Goal: Information Seeking & Learning: Compare options

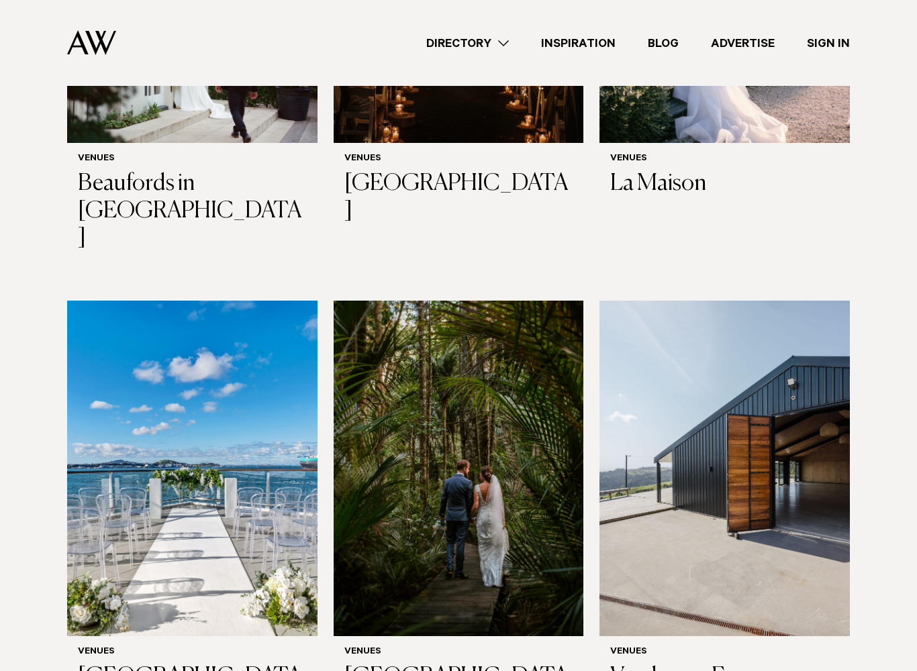
scroll to position [3673, 0]
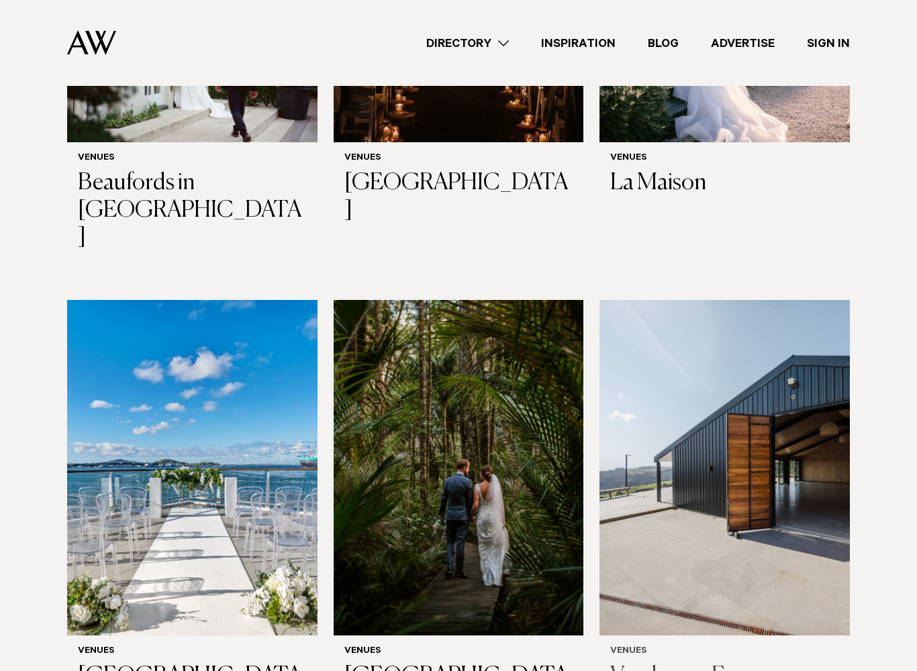
click at [678, 578] on h3 "Vanderosa Farms" at bounding box center [724, 677] width 229 height 28
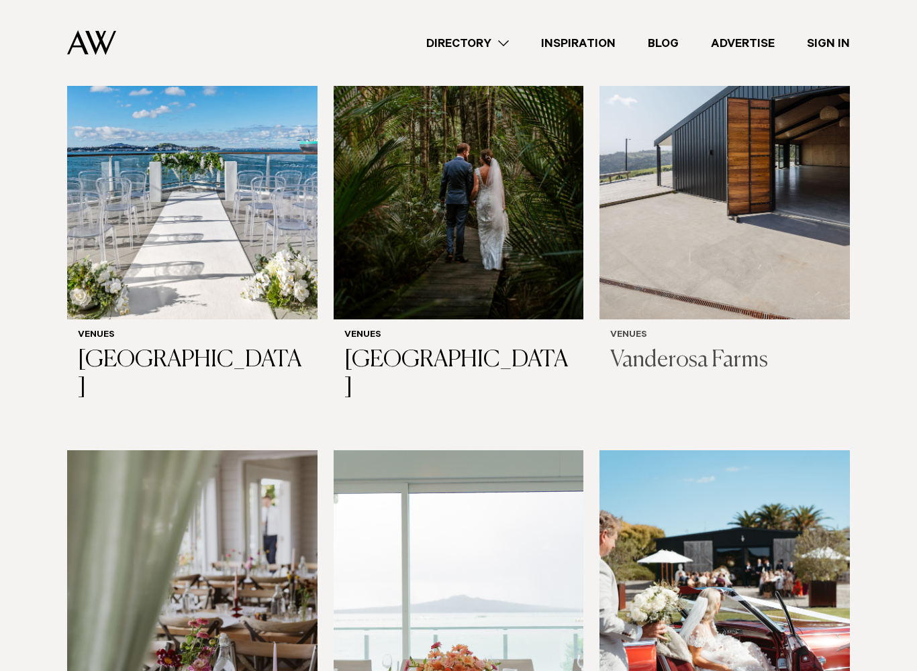
scroll to position [3989, 0]
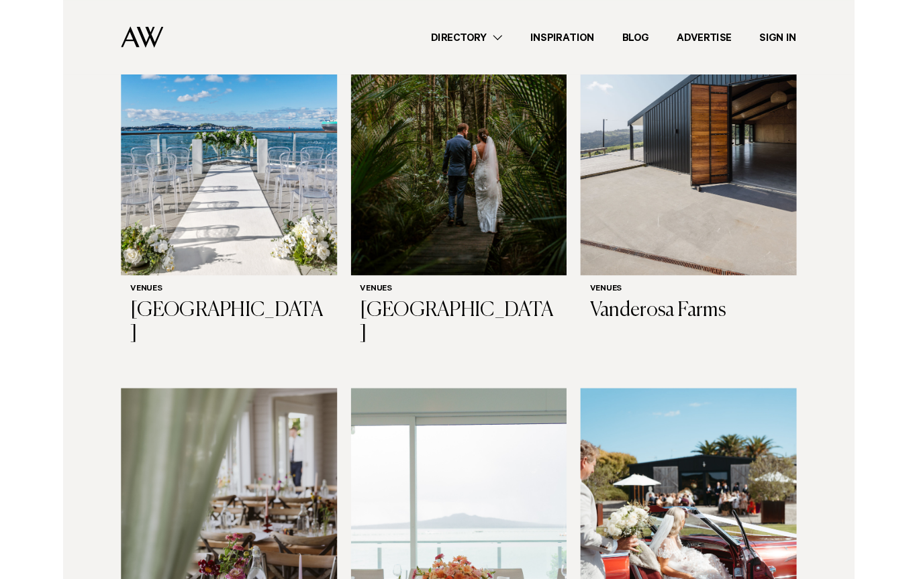
scroll to position [4026, 0]
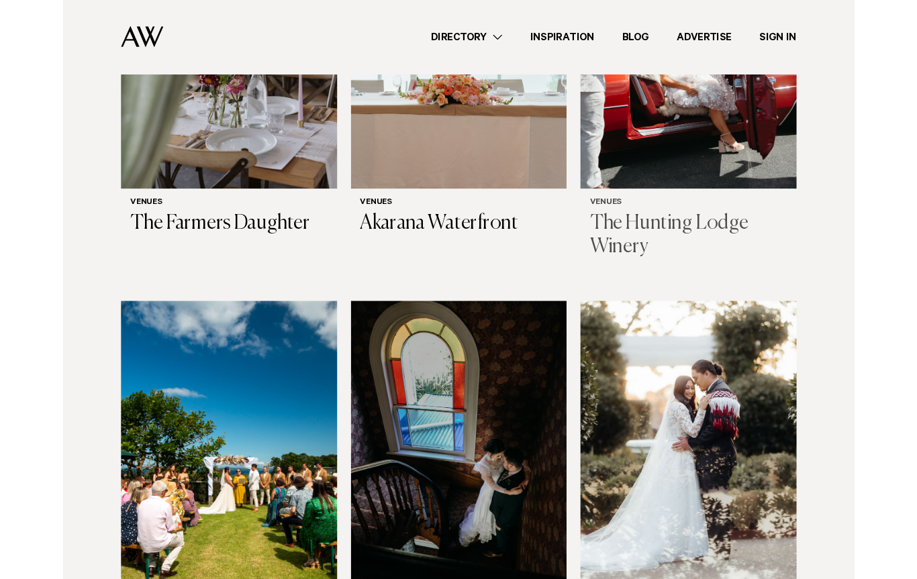
scroll to position [4556, 0]
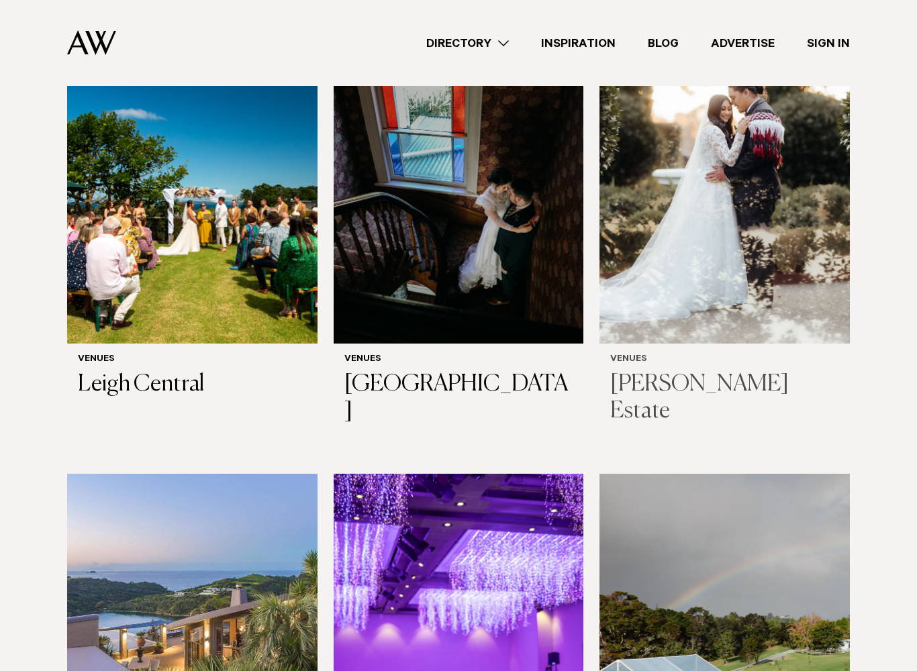
scroll to position [4897, 0]
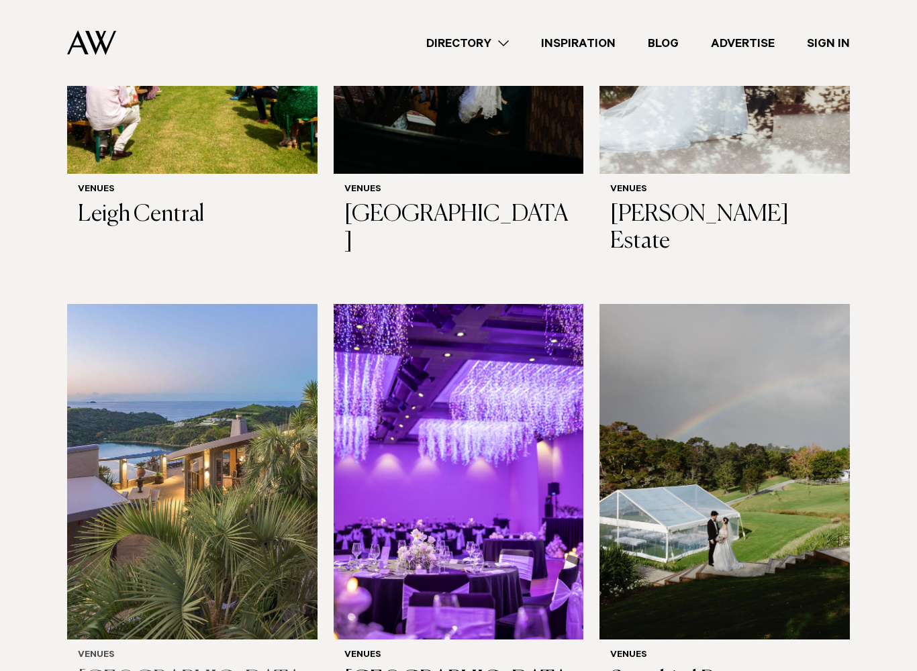
scroll to position [5066, 0]
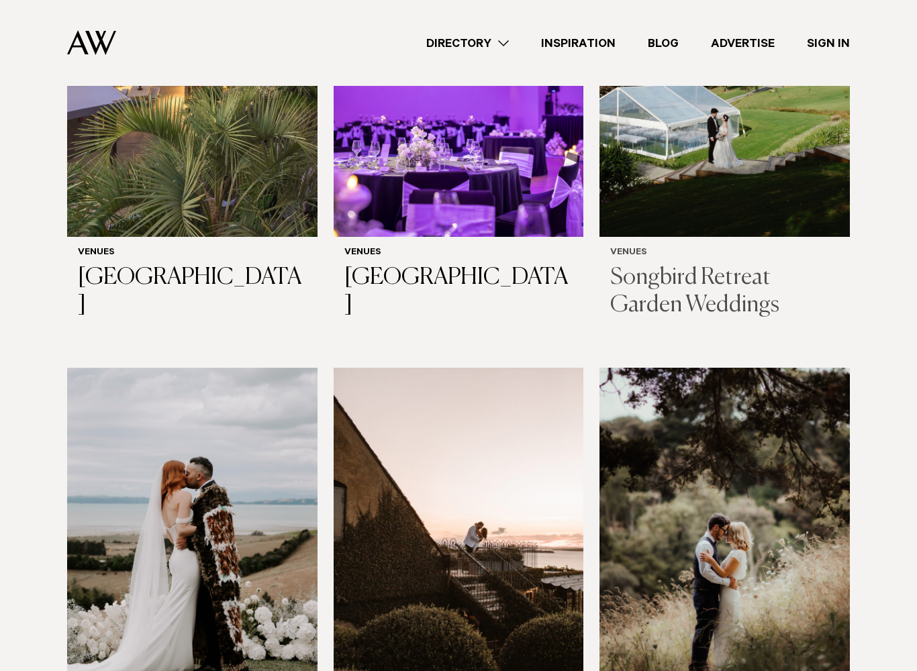
scroll to position [5469, 0]
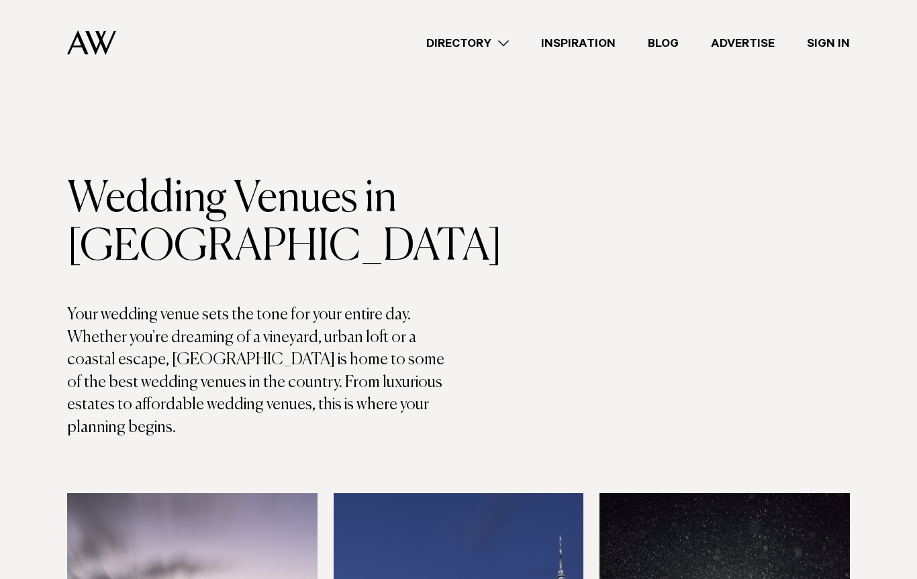
scroll to position [5508, 0]
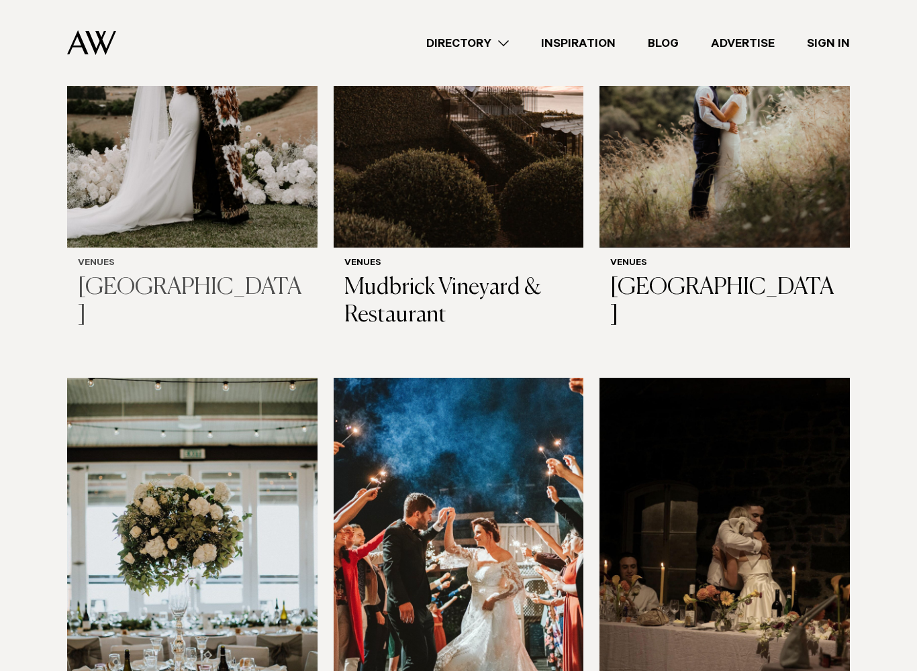
scroll to position [5924, 0]
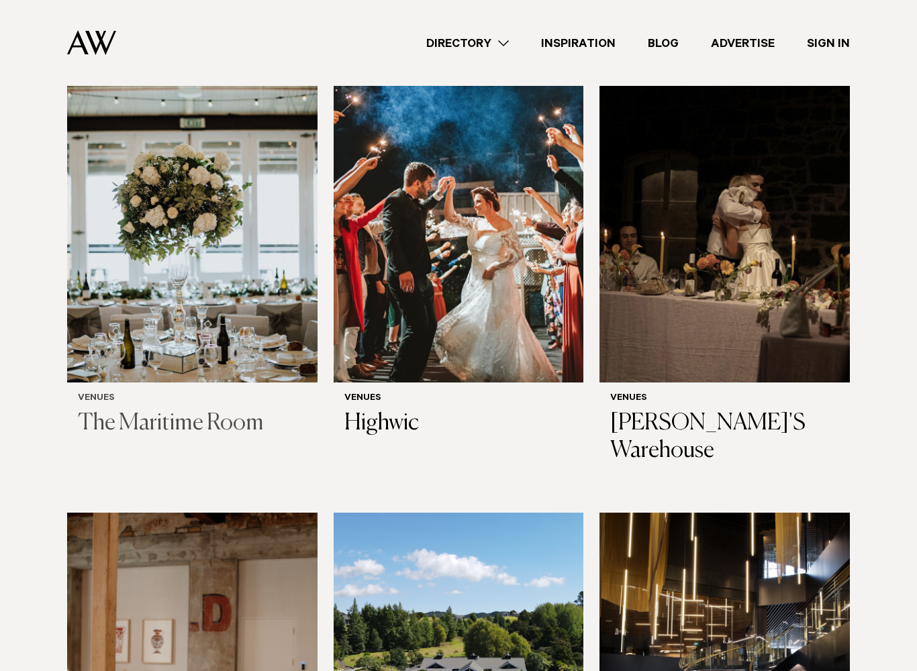
scroll to position [6256, 0]
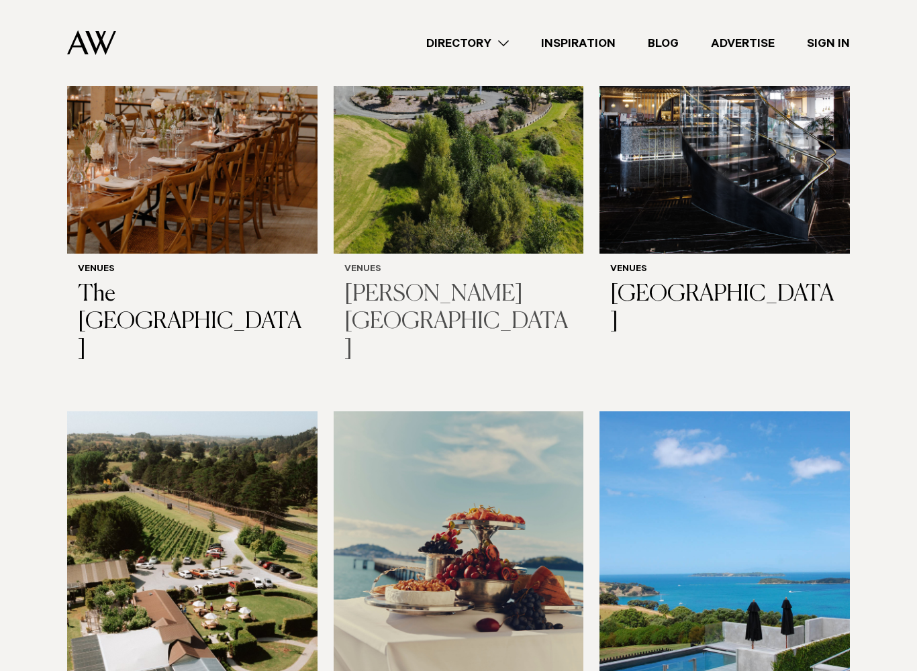
scroll to position [6850, 0]
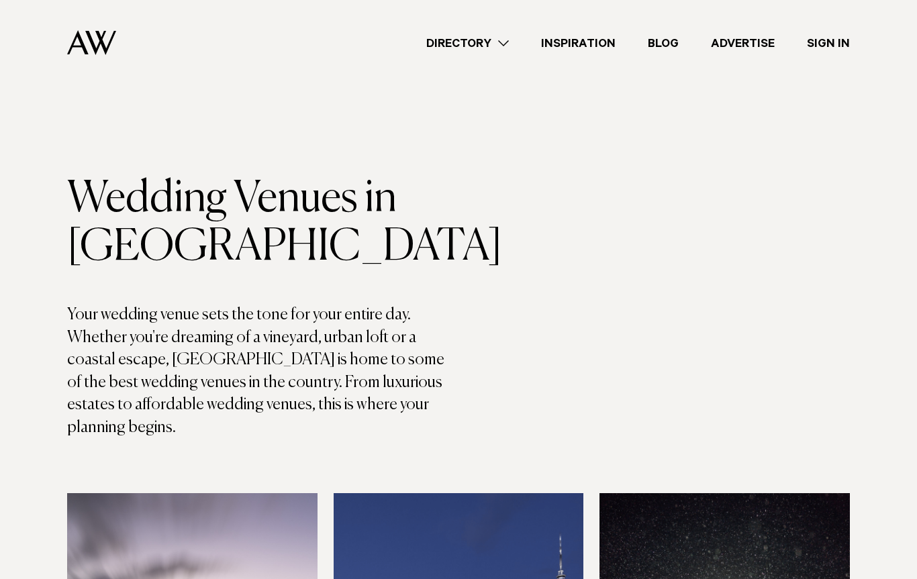
scroll to position [6888, 0]
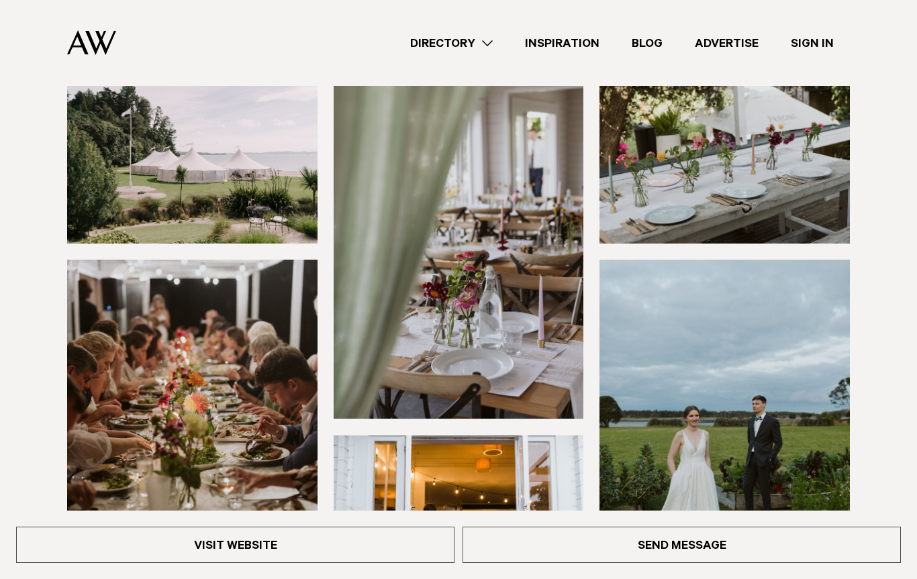
scroll to position [144, 0]
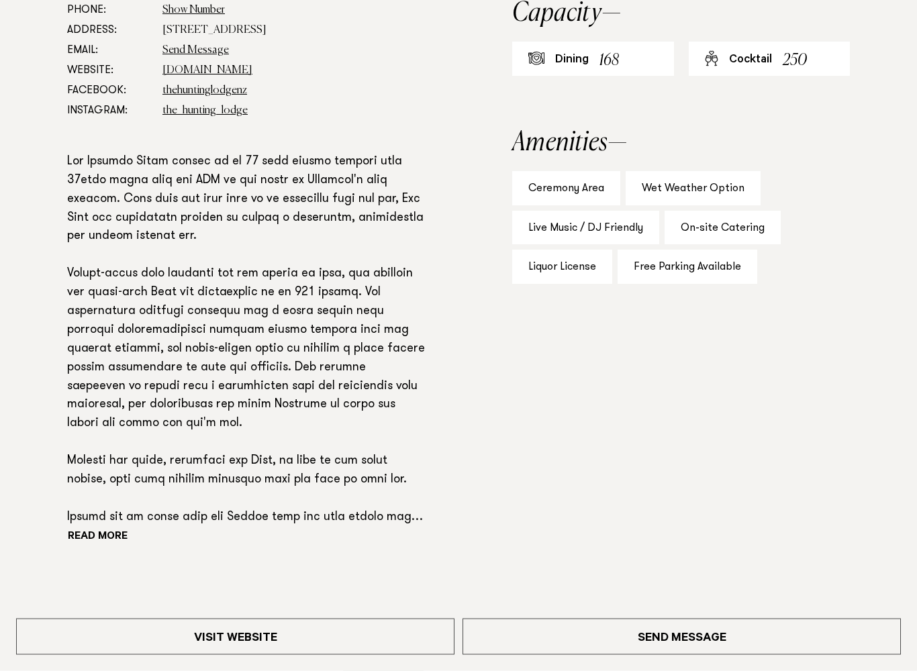
scroll to position [860, 0]
click at [115, 527] on button "Read more" at bounding box center [127, 537] width 121 height 20
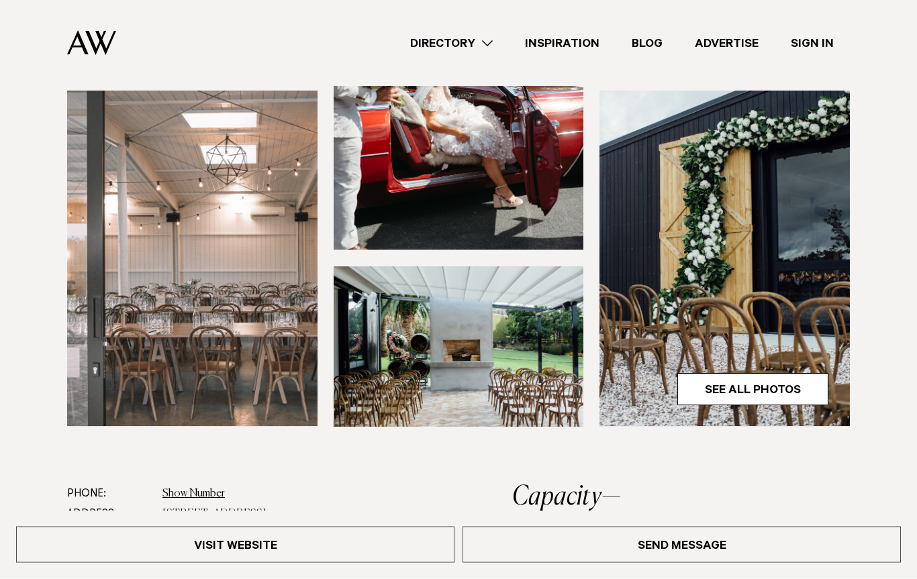
scroll to position [370, 0]
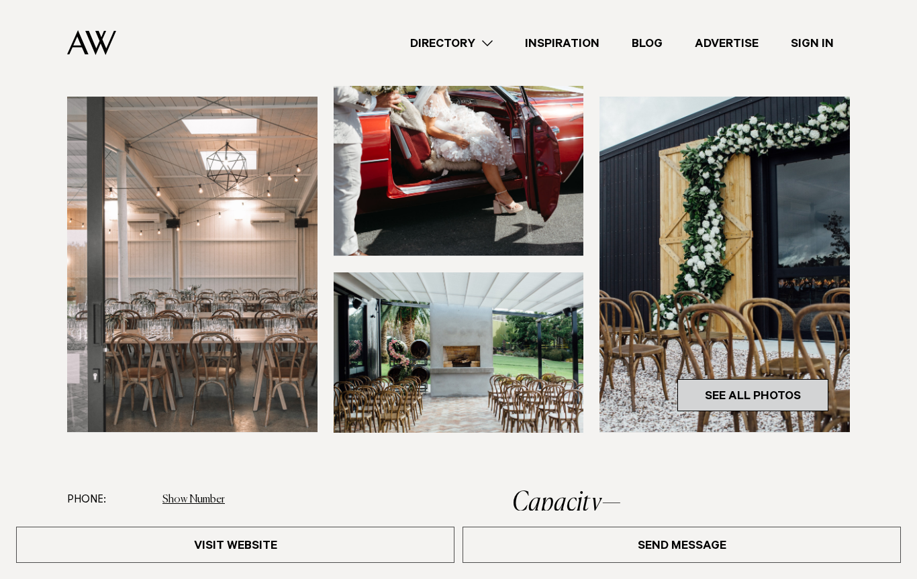
click at [765, 393] on link "See All Photos" at bounding box center [752, 395] width 151 height 32
click at [749, 390] on link "See All Photos" at bounding box center [752, 395] width 151 height 32
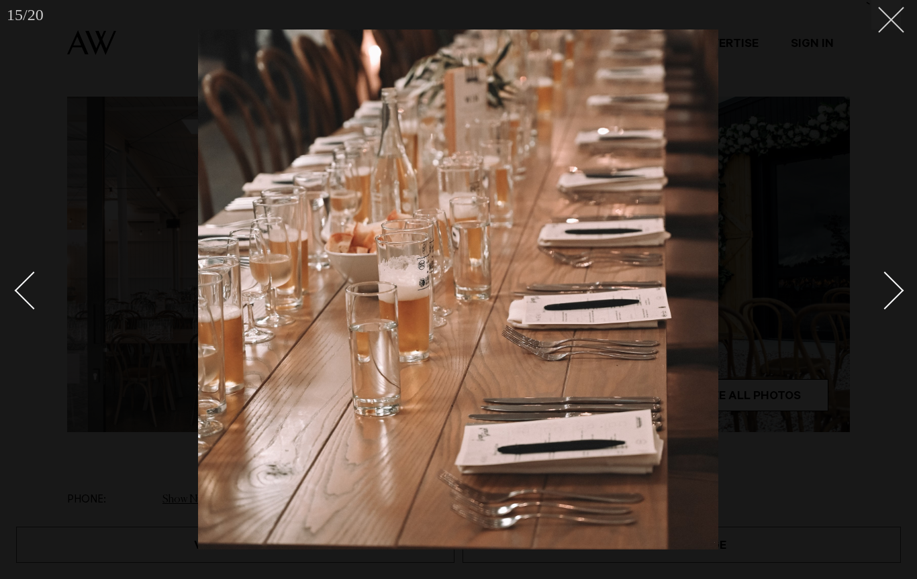
click at [878, 24] on button at bounding box center [886, 15] width 30 height 30
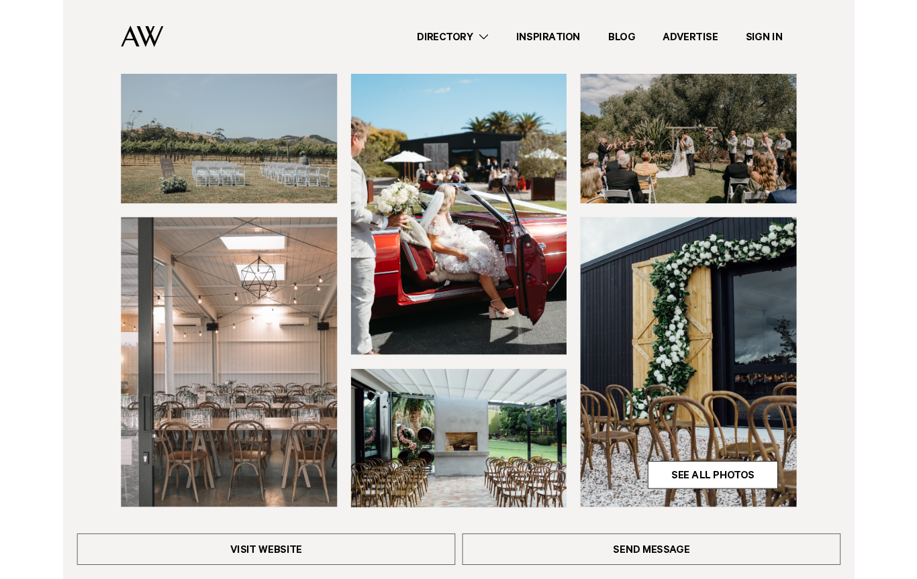
scroll to position [194, 0]
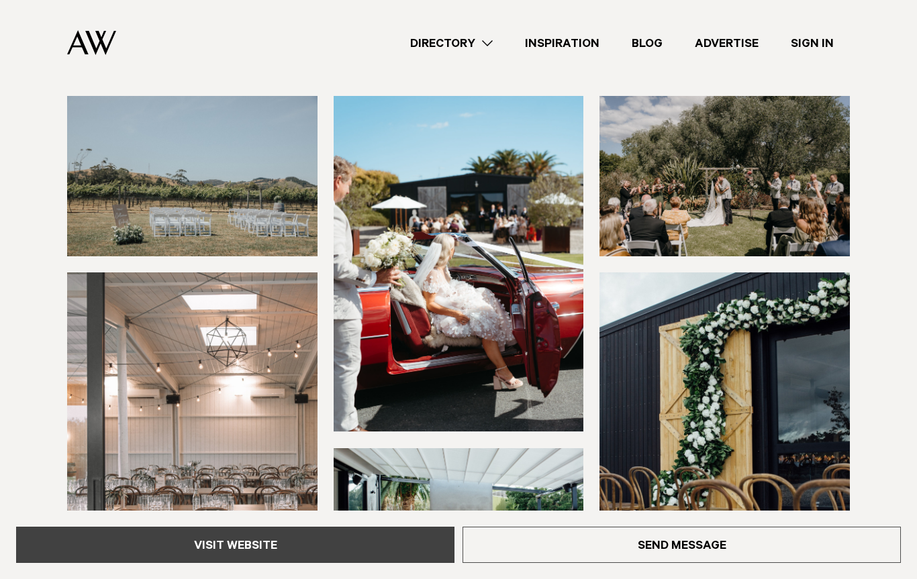
click at [288, 545] on link "Visit Website" at bounding box center [235, 545] width 438 height 36
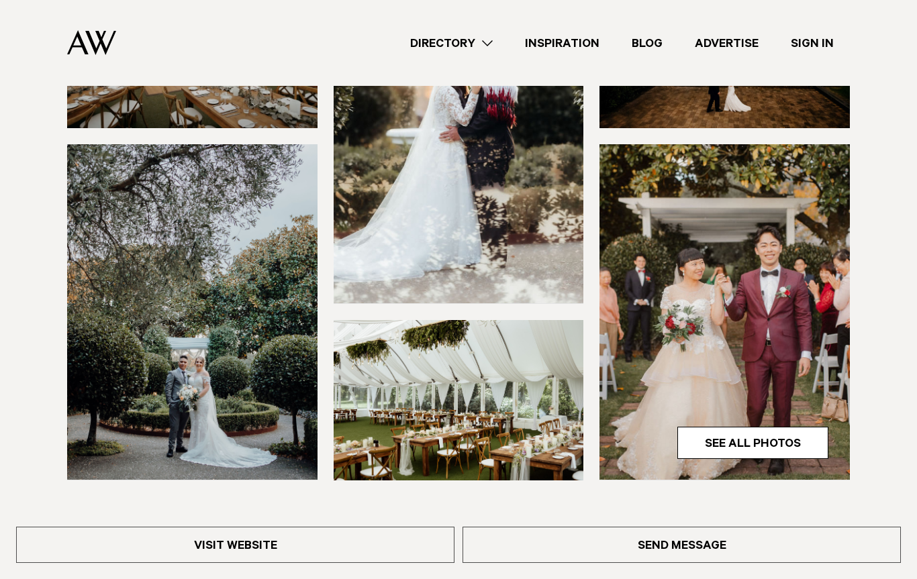
scroll to position [262, 0]
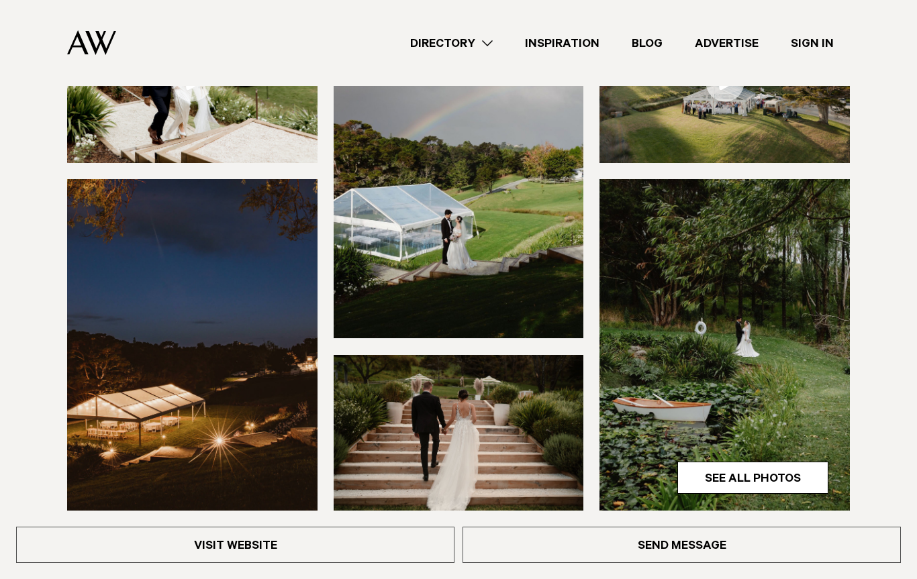
scroll to position [277, 0]
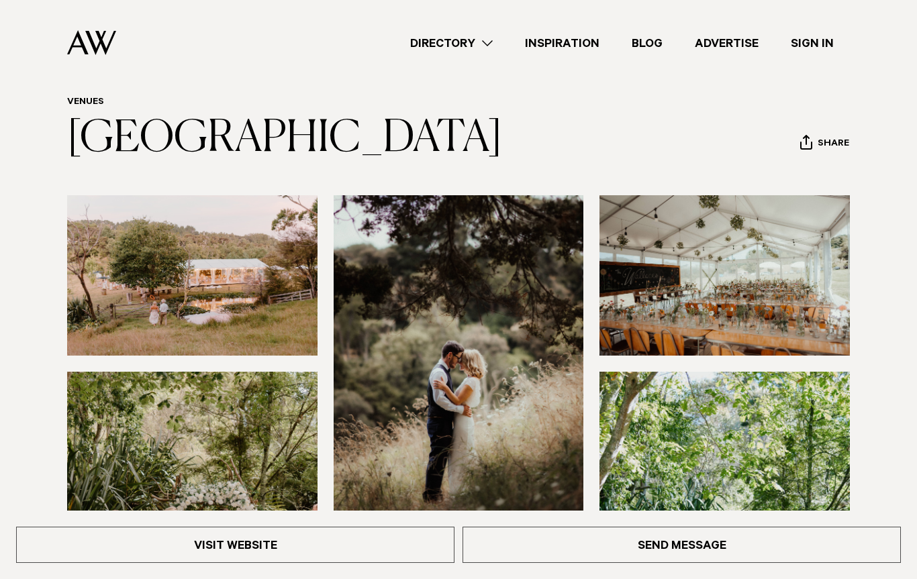
scroll to position [25, 0]
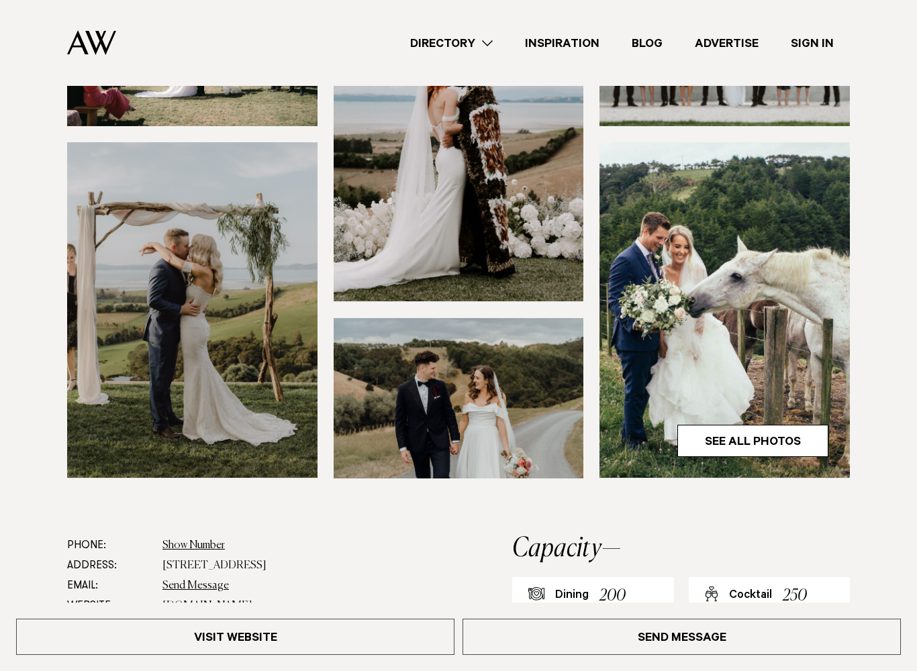
scroll to position [275, 0]
click at [770, 434] on link "See All Photos" at bounding box center [752, 441] width 151 height 32
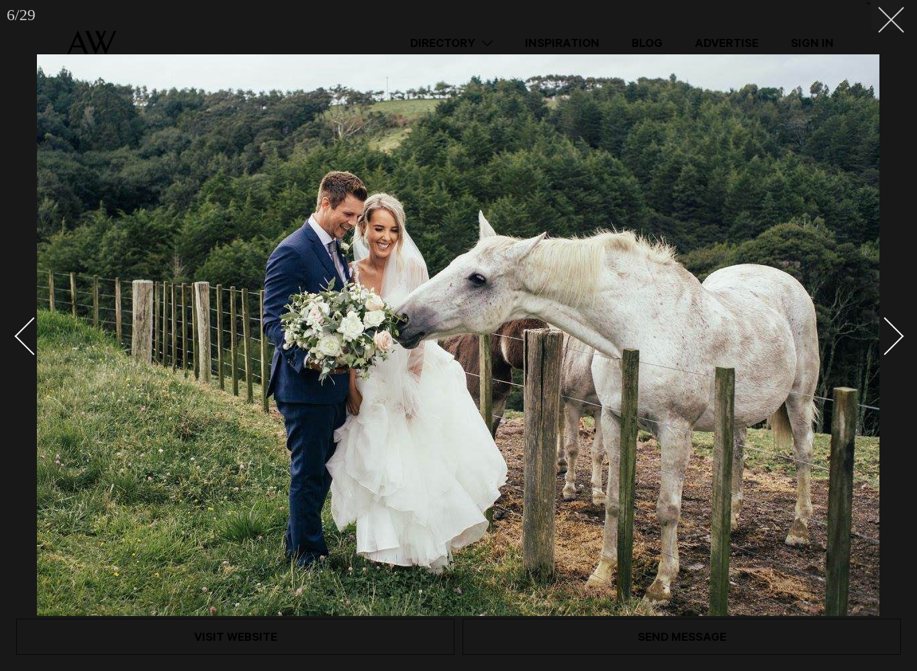
click at [885, 23] on button at bounding box center [886, 15] width 30 height 30
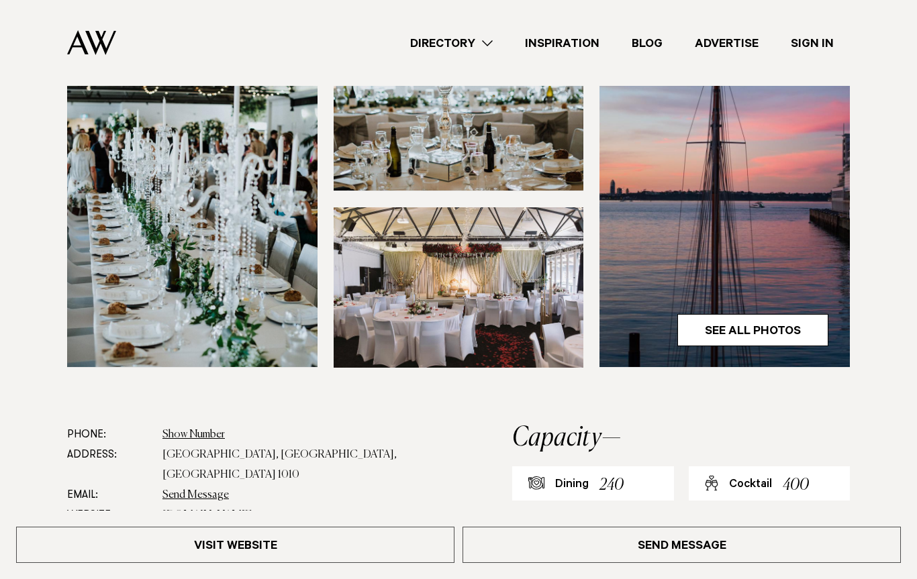
scroll to position [371, 0]
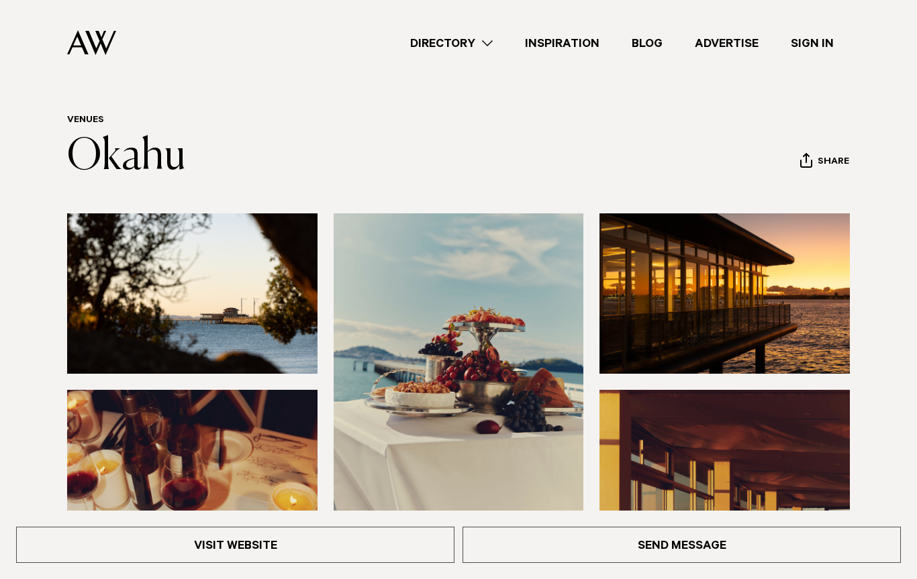
scroll to position [9, 0]
